Goal: Task Accomplishment & Management: Manage account settings

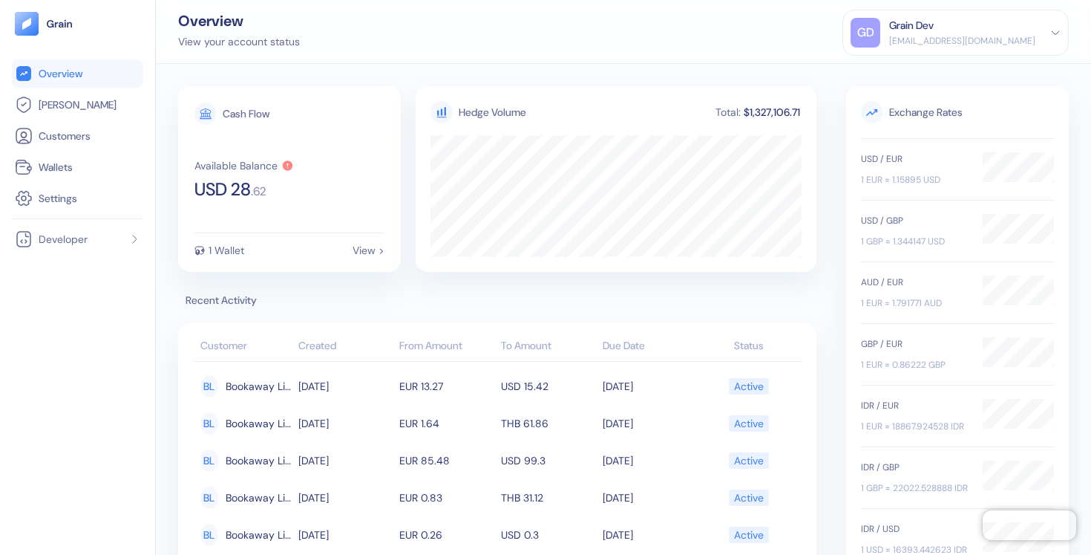
click at [934, 24] on div "Grain Dev" at bounding box center [911, 26] width 45 height 16
click at [909, 74] on div "Sign Out" at bounding box center [890, 74] width 41 height 16
click at [953, 42] on div "[EMAIL_ADDRESS][DOMAIN_NAME]" at bounding box center [962, 40] width 146 height 13
click at [911, 79] on div "Sign Out" at bounding box center [890, 74] width 41 height 16
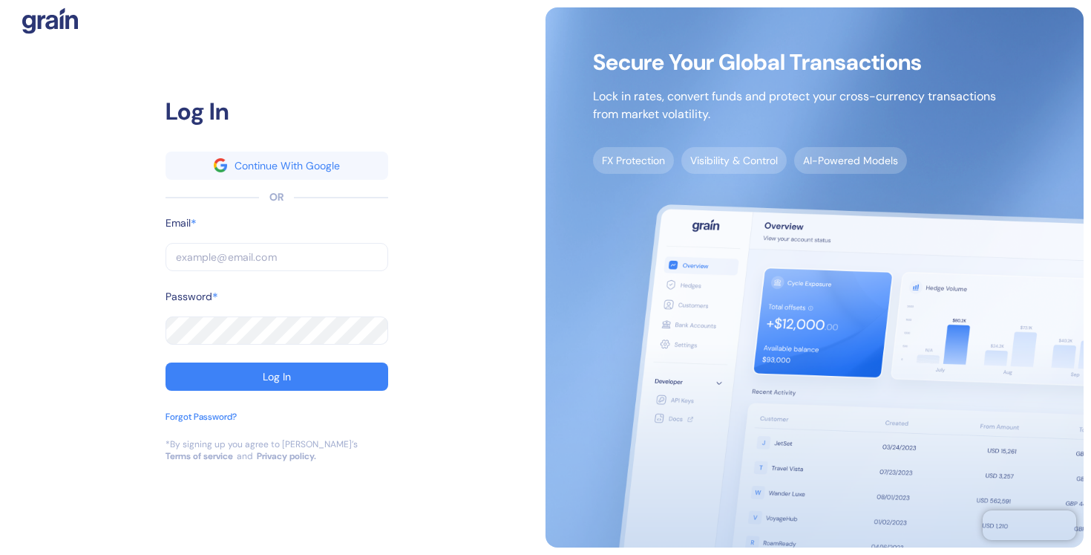
click at [313, 255] on input "text" at bounding box center [277, 257] width 223 height 28
type input "dev+goglobal@grainfinance.co"
